Goal: Information Seeking & Learning: Compare options

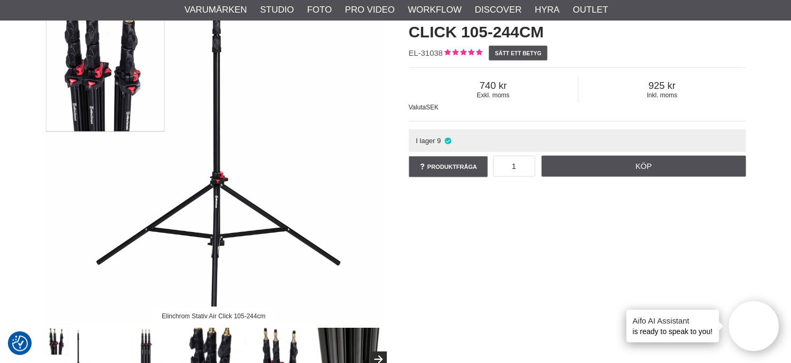
scroll to position [234, 0]
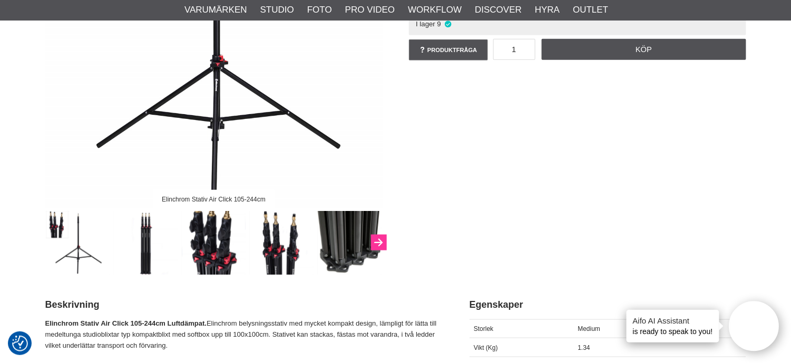
click at [376, 242] on icon "Next" at bounding box center [378, 243] width 13 height 9
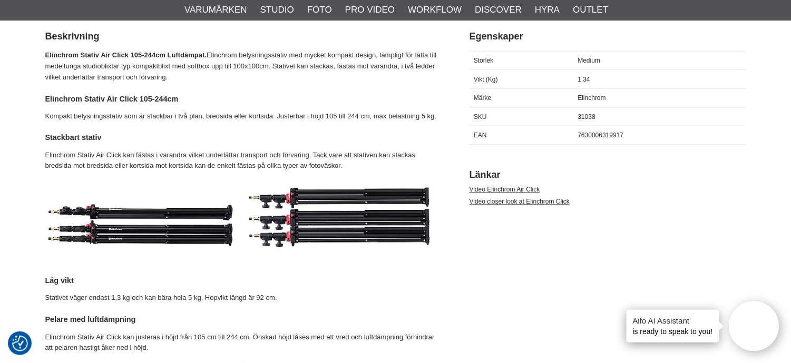
scroll to position [468, 0]
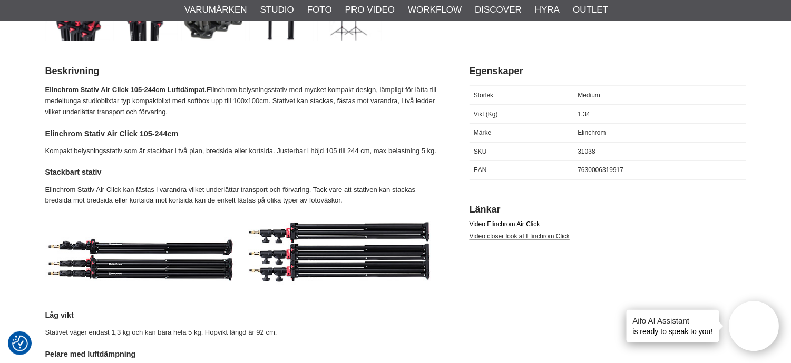
click at [501, 221] on link "Video Elinchrom Air Click" at bounding box center [504, 224] width 71 height 7
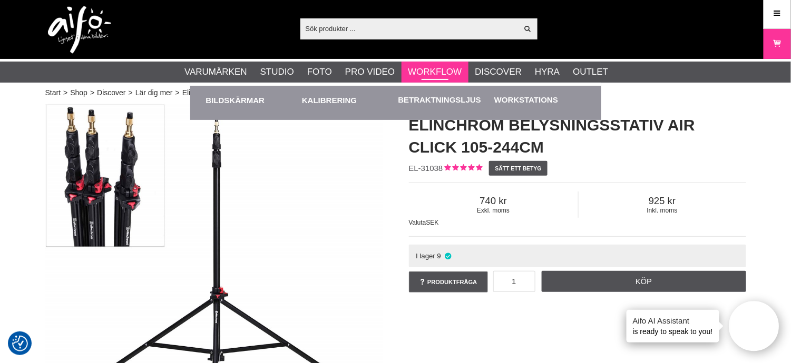
scroll to position [0, 0]
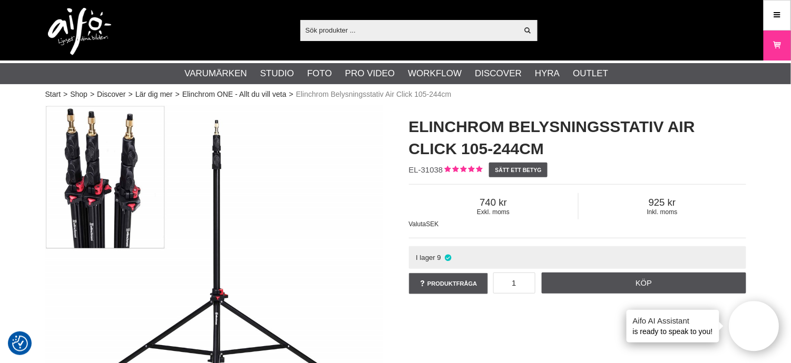
click at [374, 28] on input "text" at bounding box center [409, 30] width 218 height 16
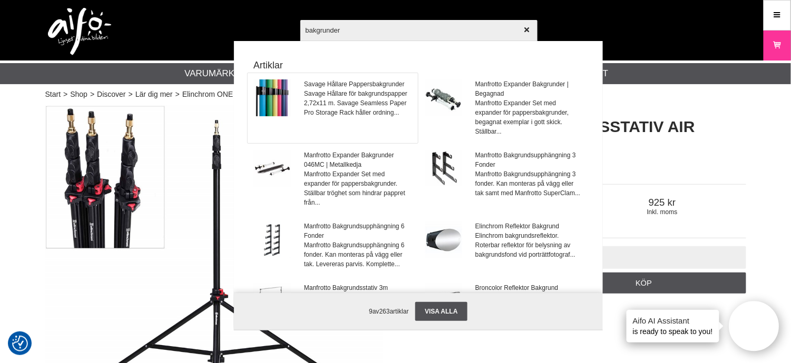
type input "bakgrunder"
click at [318, 87] on span "Savage Hållare Pappersbakgrunder" at bounding box center [357, 84] width 107 height 9
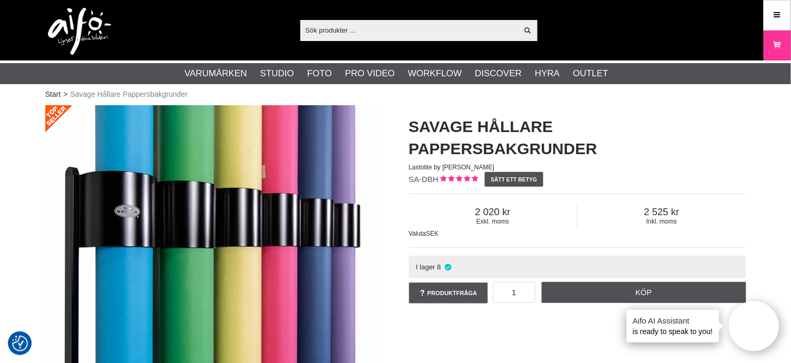
click at [311, 32] on input "text" at bounding box center [409, 30] width 218 height 16
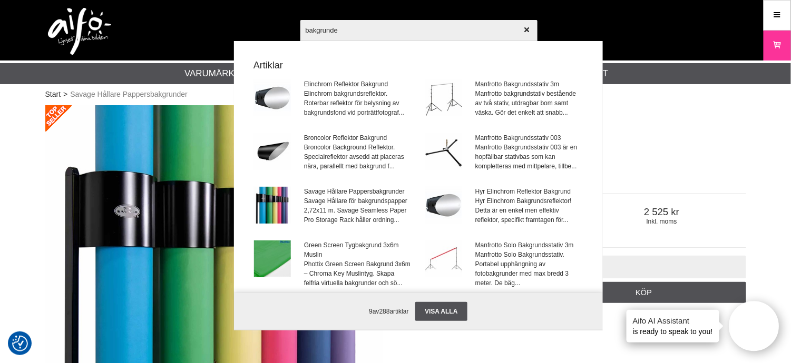
type input "bakgrunder"
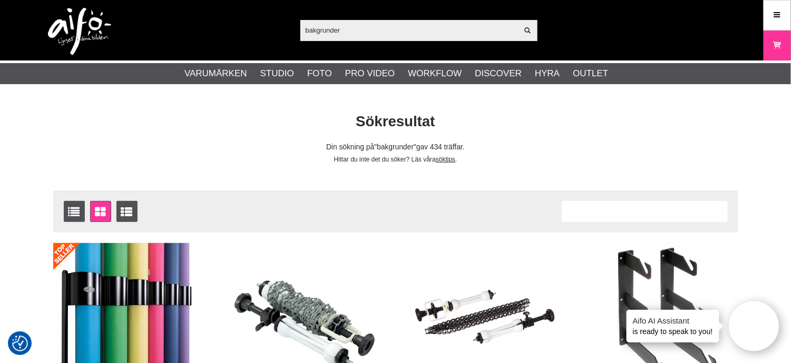
click at [380, 29] on input "bakgrunder" at bounding box center [409, 30] width 218 height 16
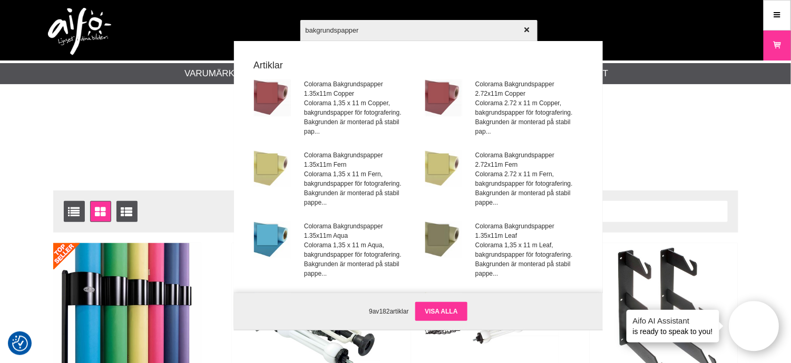
type input "bakgrundspapper"
click at [449, 303] on link "Visa alla" at bounding box center [441, 311] width 52 height 19
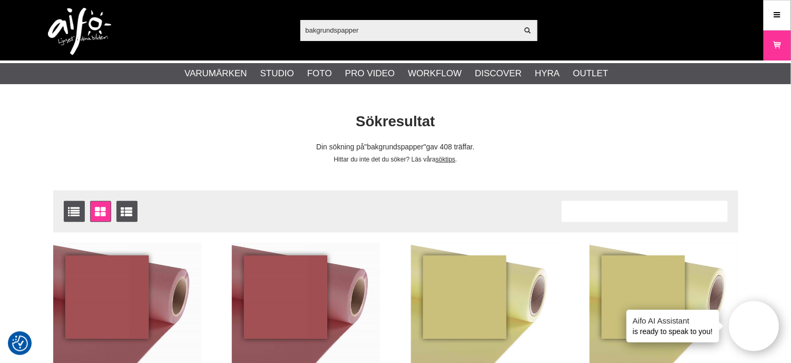
click at [430, 31] on input "bakgrundspapper" at bounding box center [409, 30] width 218 height 16
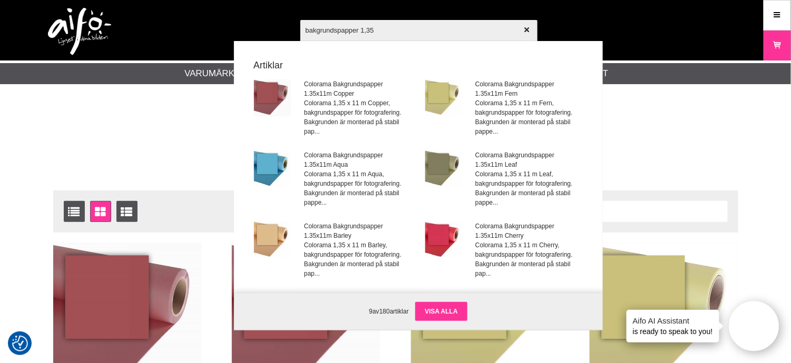
type input "bakgrundspapper 1,35"
click at [431, 311] on link "Visa alla" at bounding box center [441, 311] width 52 height 19
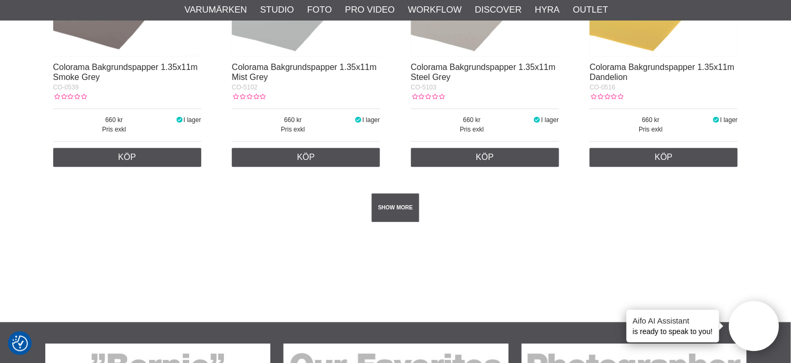
scroll to position [1955, 0]
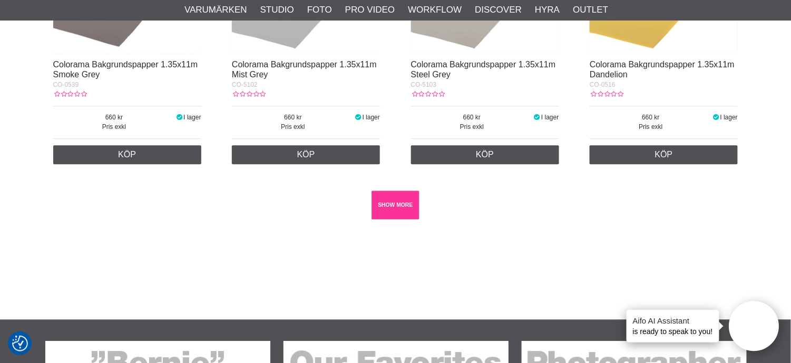
click at [390, 206] on link "SHOW MORE" at bounding box center [395, 205] width 48 height 29
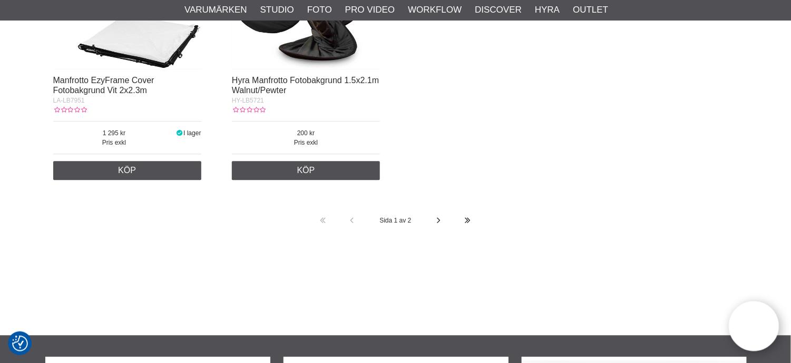
scroll to position [17045, 0]
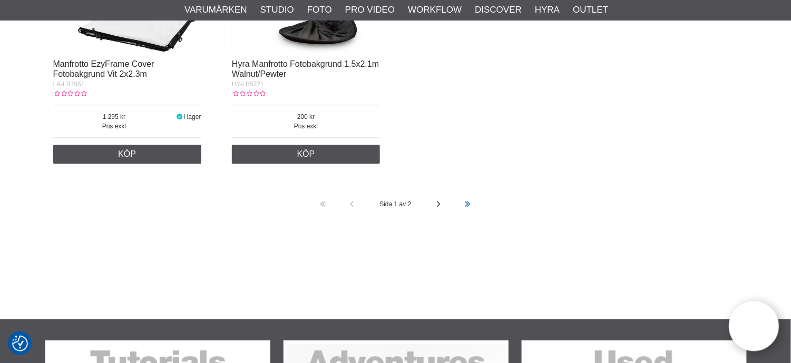
click at [469, 190] on icon at bounding box center [467, 204] width 9 height 29
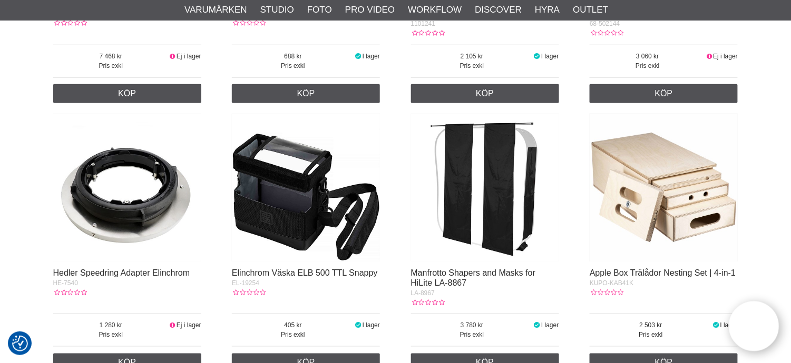
scroll to position [10357, 0]
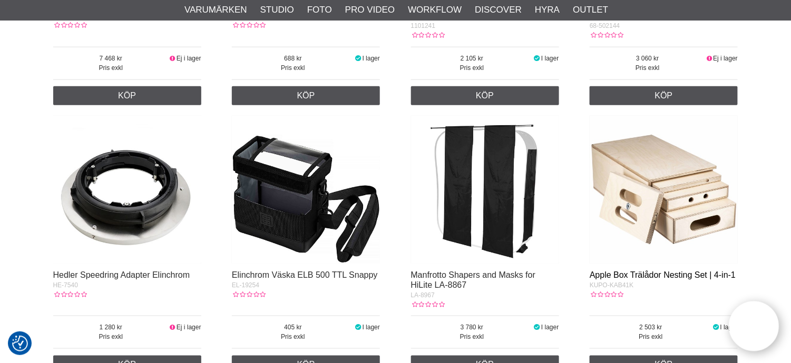
click at [662, 271] on link "Apple Box Trälådor Nesting Set | 4-in-1" at bounding box center [662, 275] width 146 height 9
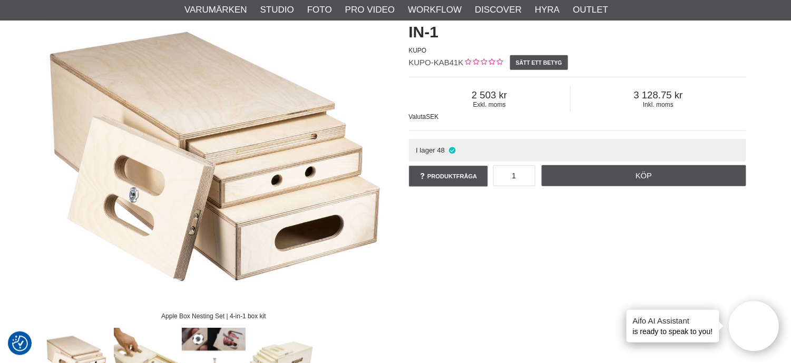
scroll to position [234, 0]
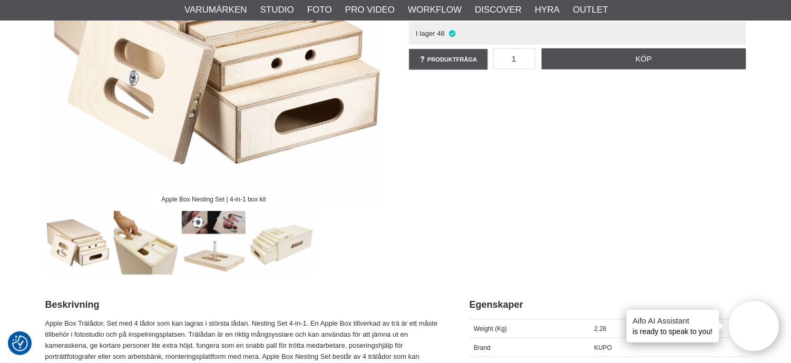
click at [205, 222] on img at bounding box center [214, 243] width 64 height 64
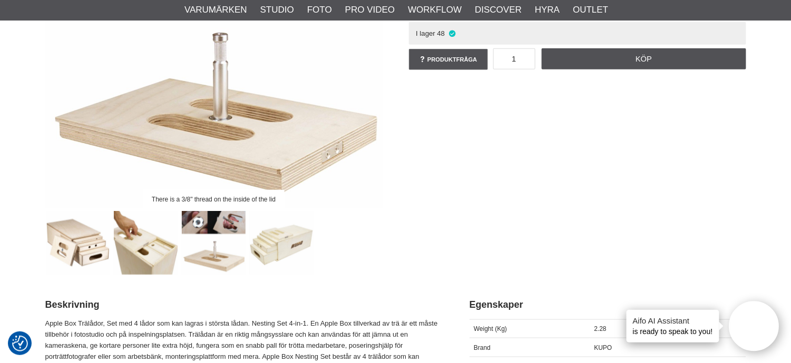
click at [208, 217] on img at bounding box center [214, 243] width 64 height 64
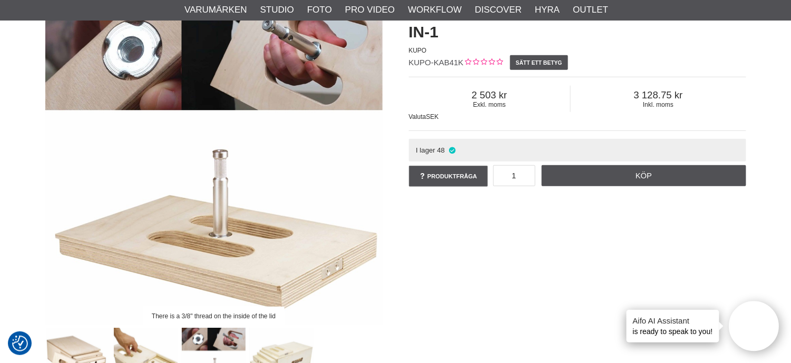
scroll to position [0, 0]
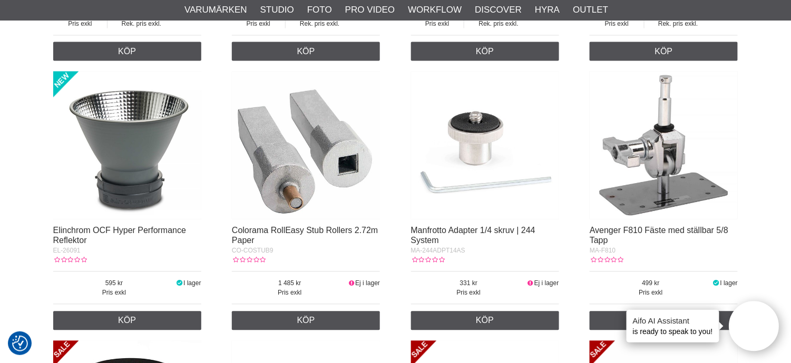
scroll to position [5441, 0]
